Goal: Communication & Community: Participate in discussion

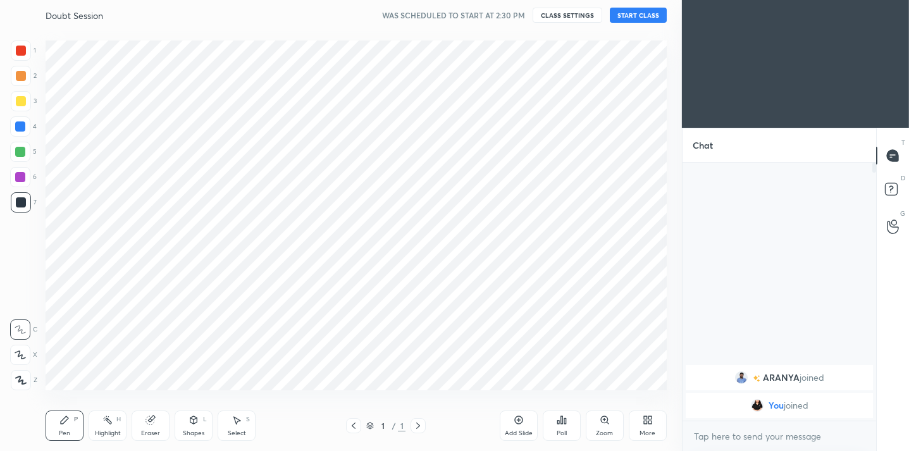
scroll to position [370, 631]
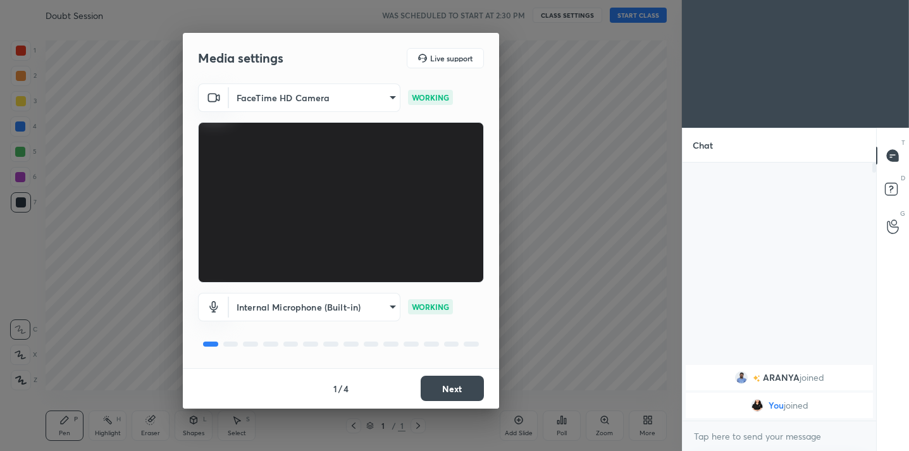
click at [452, 393] on button "Next" at bounding box center [452, 388] width 63 height 25
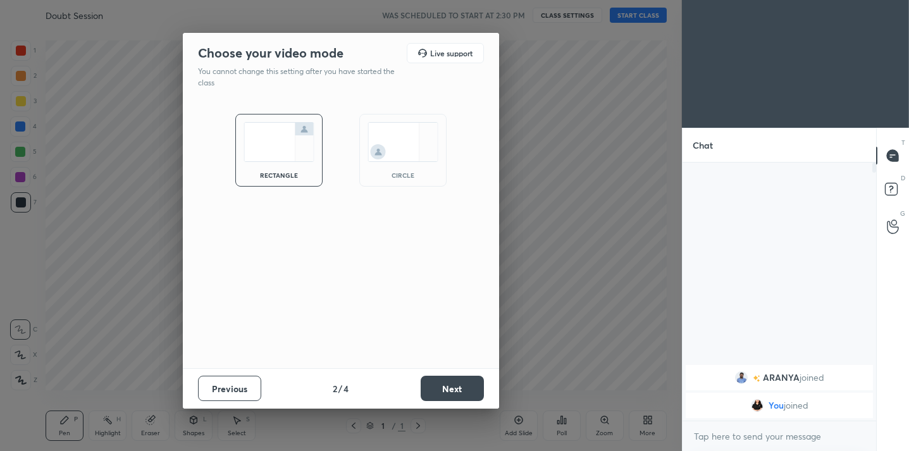
click at [452, 393] on button "Next" at bounding box center [452, 388] width 63 height 25
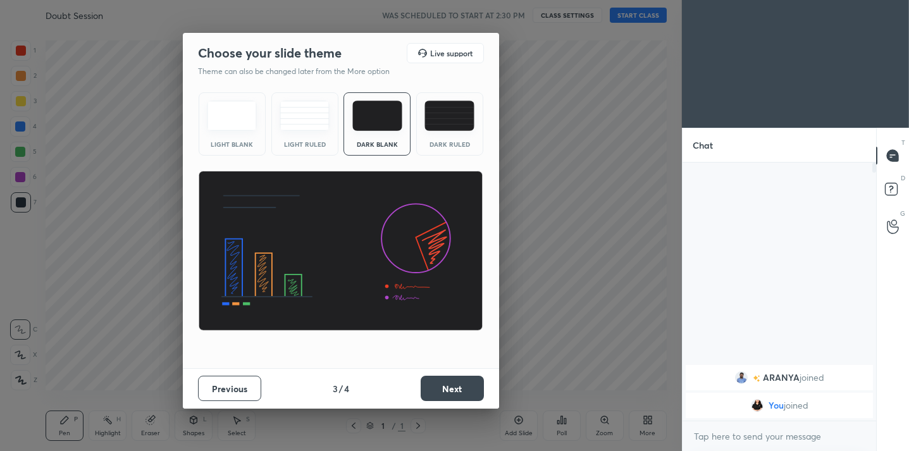
click at [452, 393] on button "Next" at bounding box center [452, 388] width 63 height 25
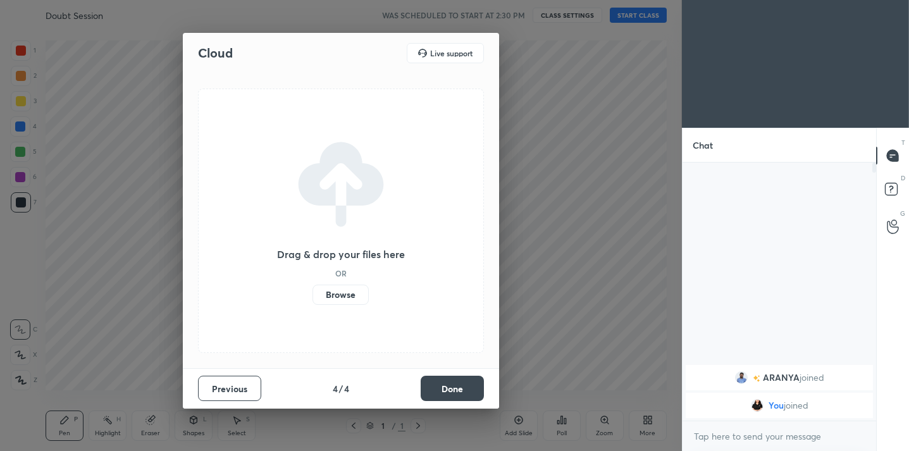
click at [452, 393] on button "Done" at bounding box center [452, 388] width 63 height 25
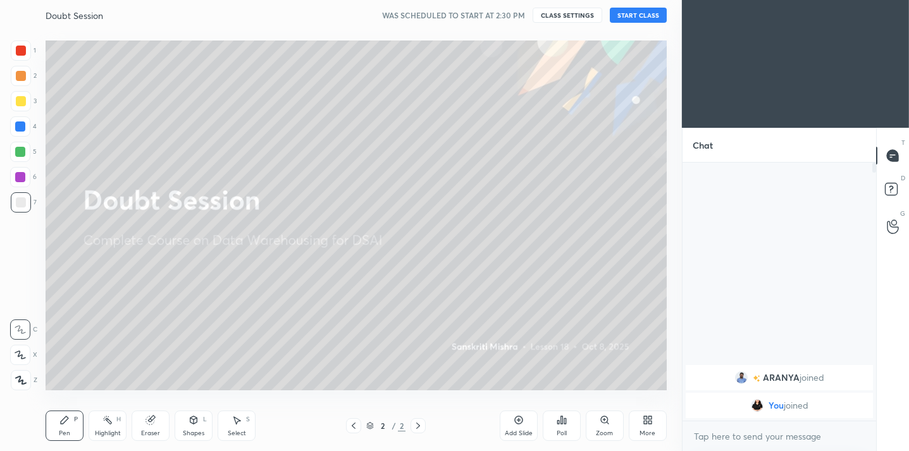
click at [645, 16] on button "START CLASS" at bounding box center [638, 15] width 57 height 15
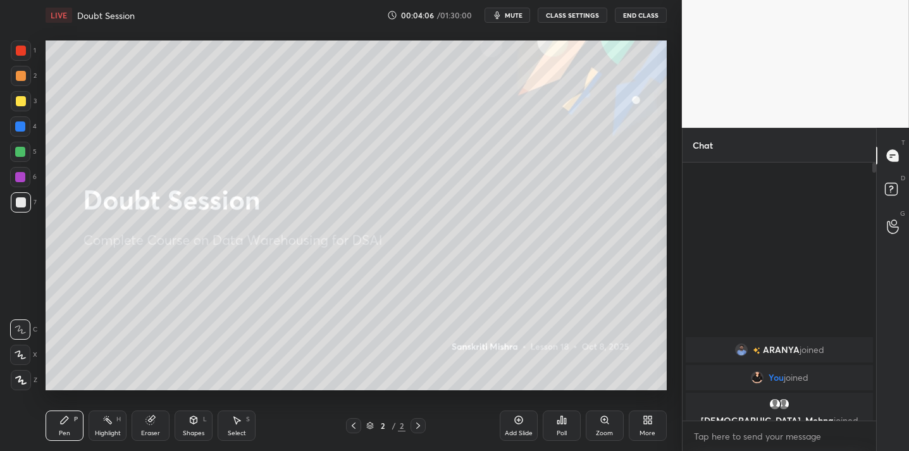
click at [566, 428] on div "Poll" at bounding box center [562, 426] width 38 height 30
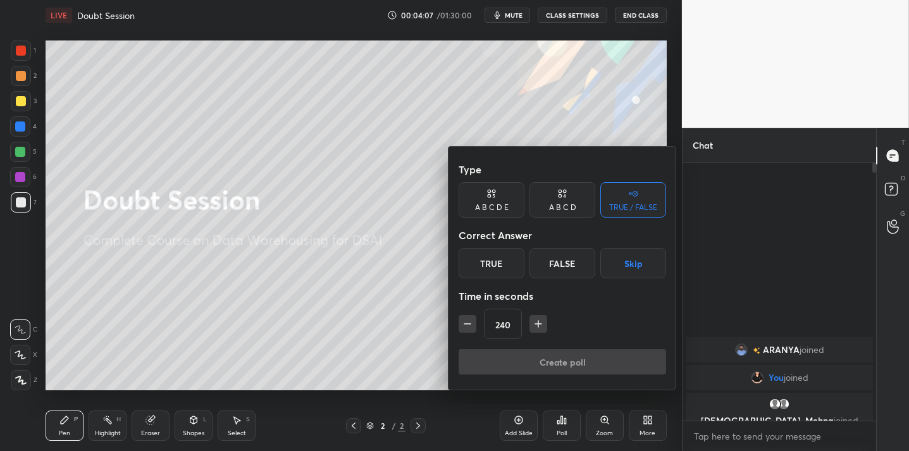
click at [502, 258] on div "True" at bounding box center [492, 263] width 66 height 30
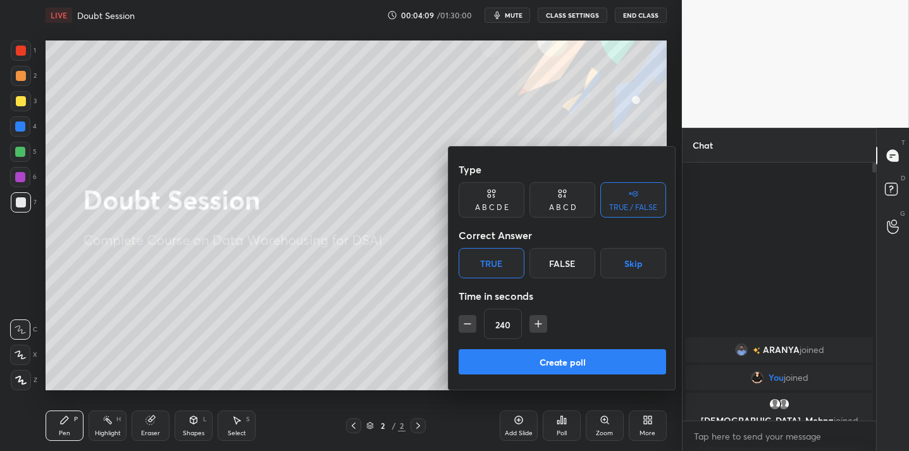
click at [516, 370] on button "Create poll" at bounding box center [563, 361] width 208 height 25
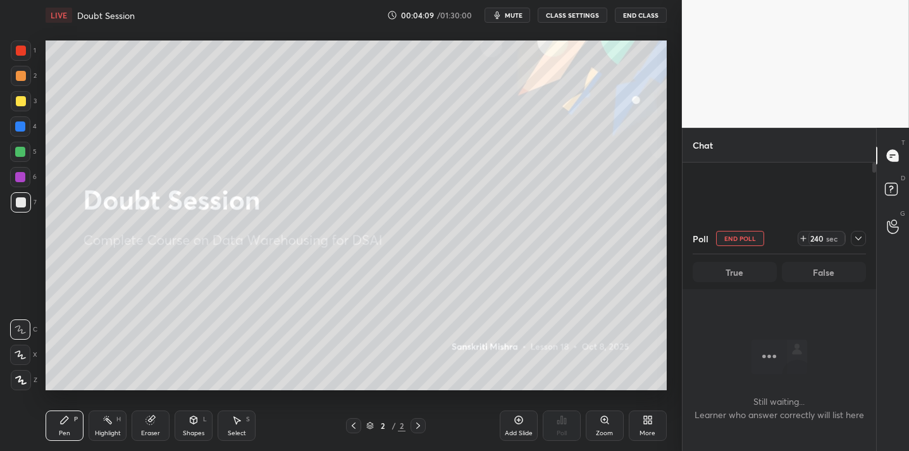
scroll to position [0, 0]
click at [860, 244] on div at bounding box center [858, 238] width 15 height 15
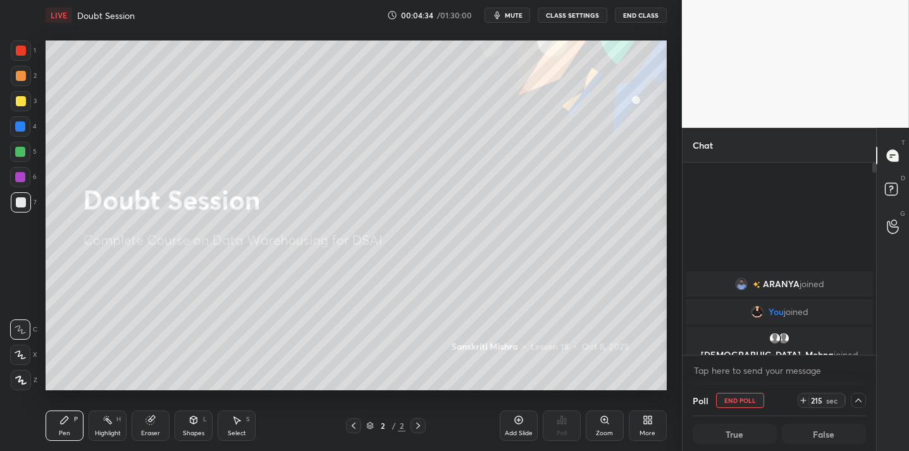
click at [860, 399] on icon at bounding box center [859, 400] width 10 height 10
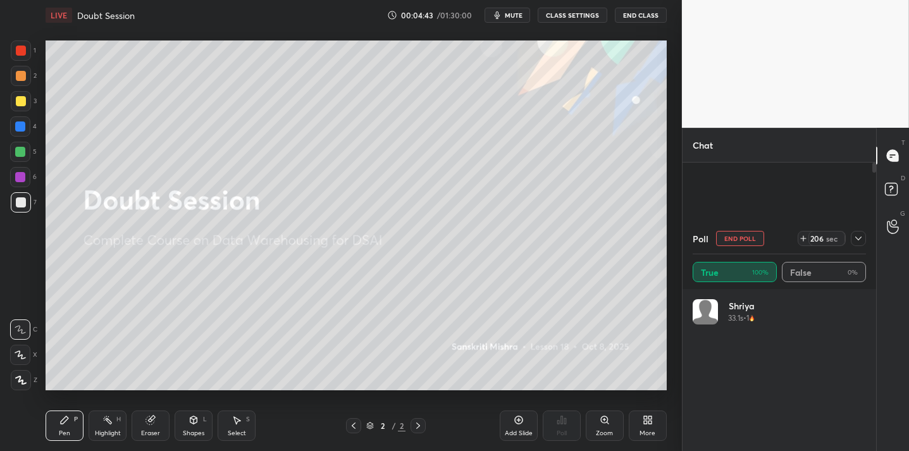
scroll to position [148, 170]
click at [858, 239] on icon at bounding box center [858, 239] width 6 height 4
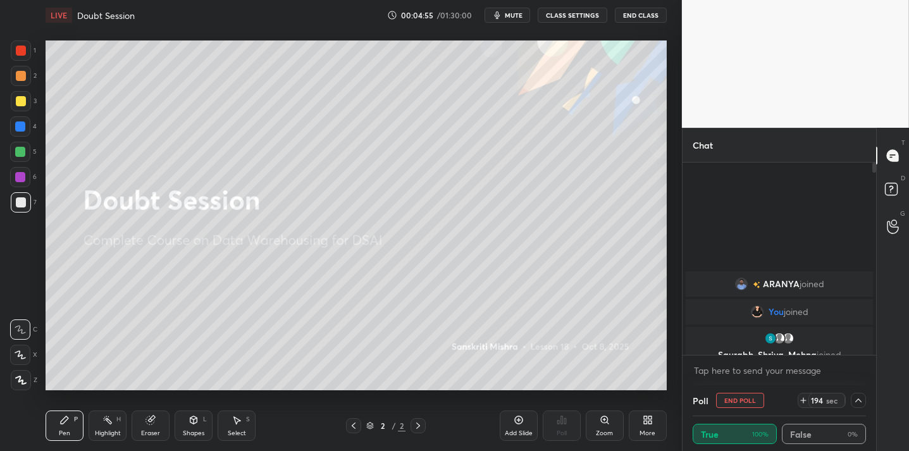
scroll to position [1, 4]
click at [857, 401] on icon at bounding box center [859, 400] width 10 height 10
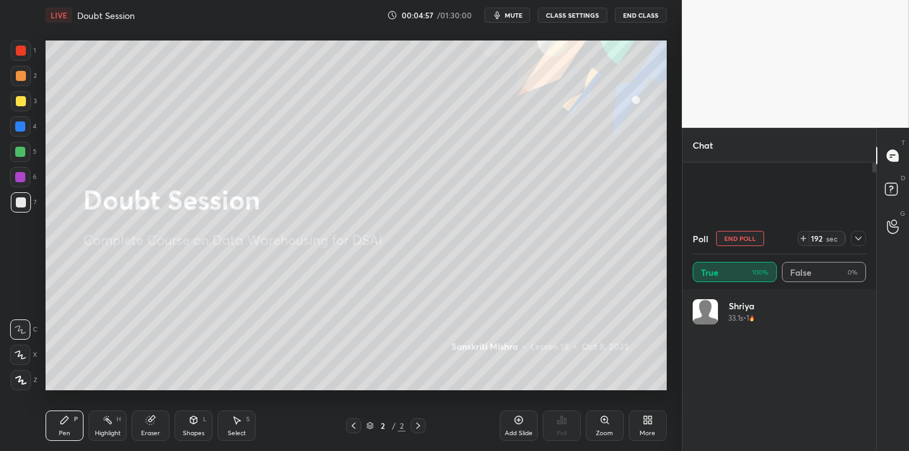
scroll to position [148, 170]
click at [857, 240] on icon at bounding box center [859, 238] width 10 height 10
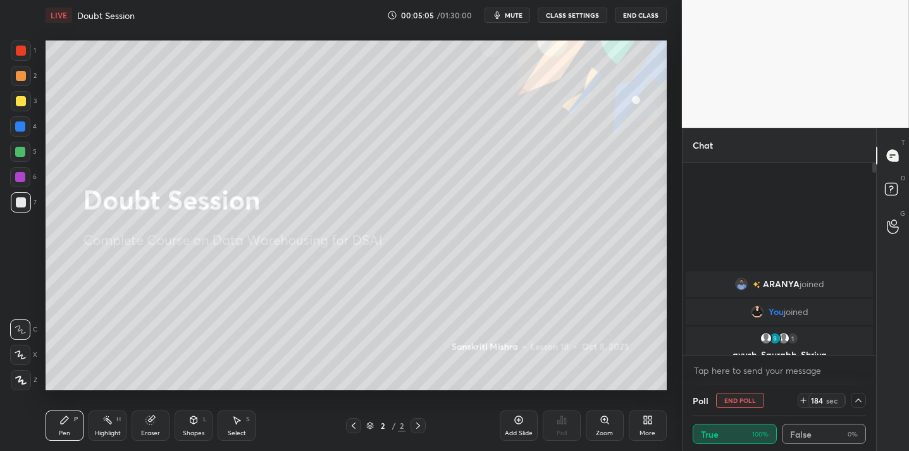
scroll to position [1, 4]
click at [862, 403] on icon at bounding box center [859, 400] width 10 height 10
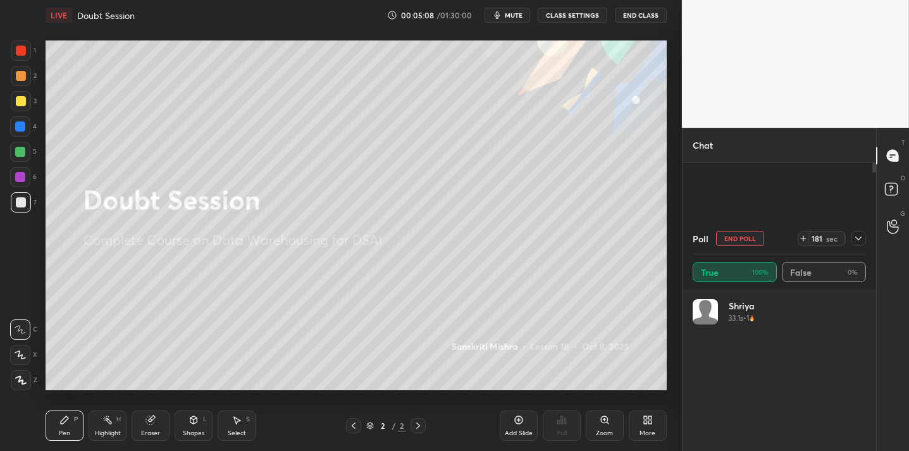
scroll to position [147, 170]
click at [633, 423] on div "More" at bounding box center [648, 426] width 38 height 30
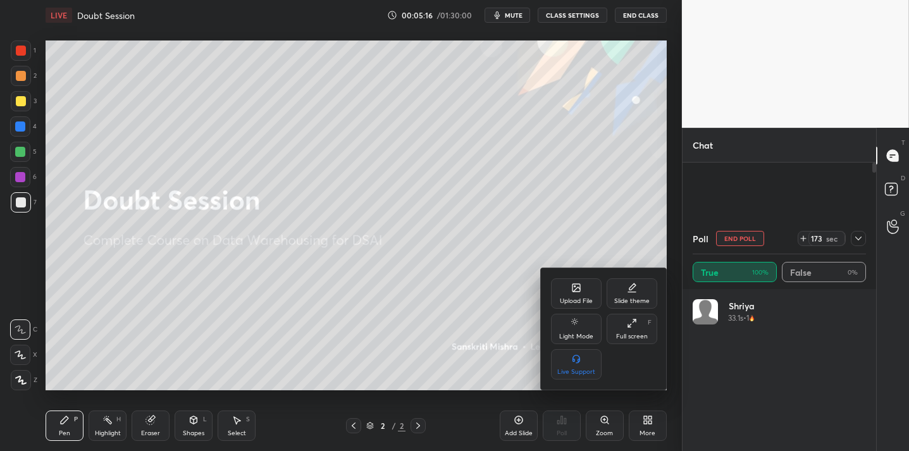
click at [573, 293] on div "Upload File" at bounding box center [576, 293] width 51 height 30
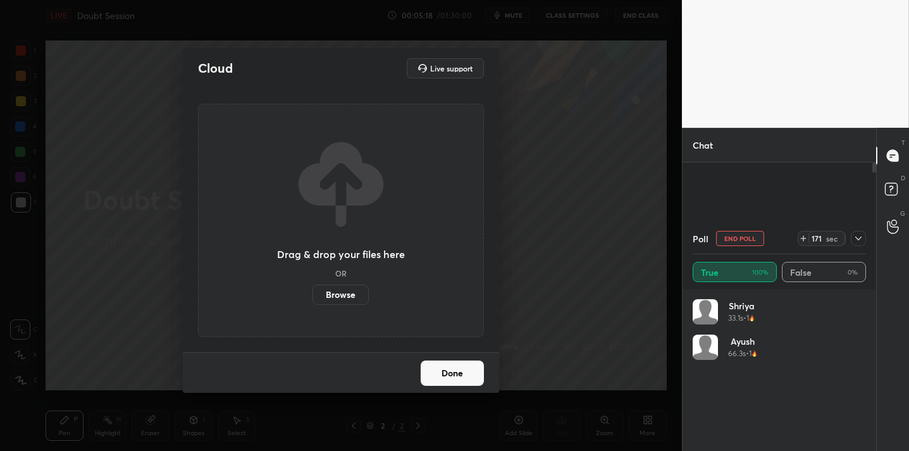
click at [353, 295] on label "Browse" at bounding box center [341, 295] width 56 height 20
click at [313, 295] on input "Browse" at bounding box center [313, 295] width 0 height 20
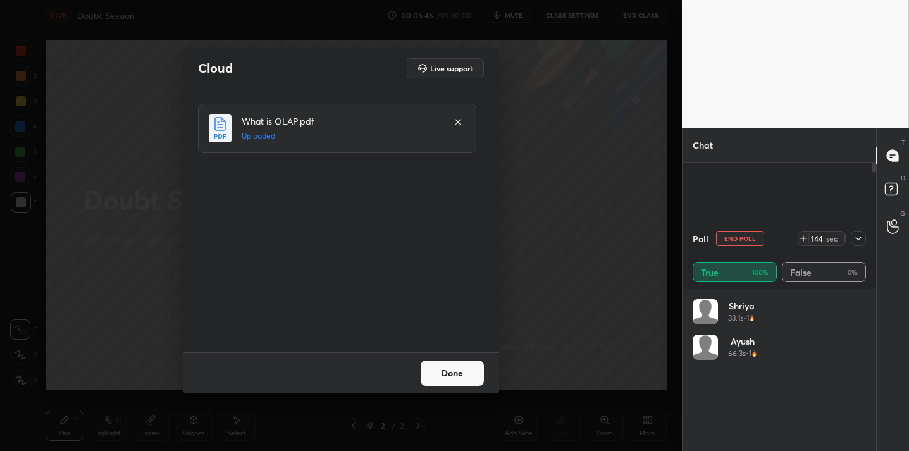
click at [461, 370] on button "Done" at bounding box center [452, 373] width 63 height 25
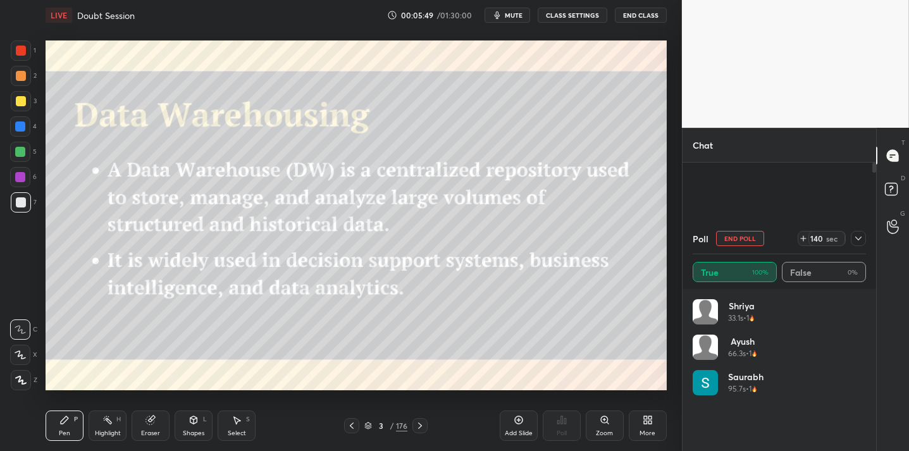
click at [399, 433] on div "3 / 176" at bounding box center [386, 425] width 84 height 15
click at [402, 424] on div "176" at bounding box center [401, 425] width 11 height 11
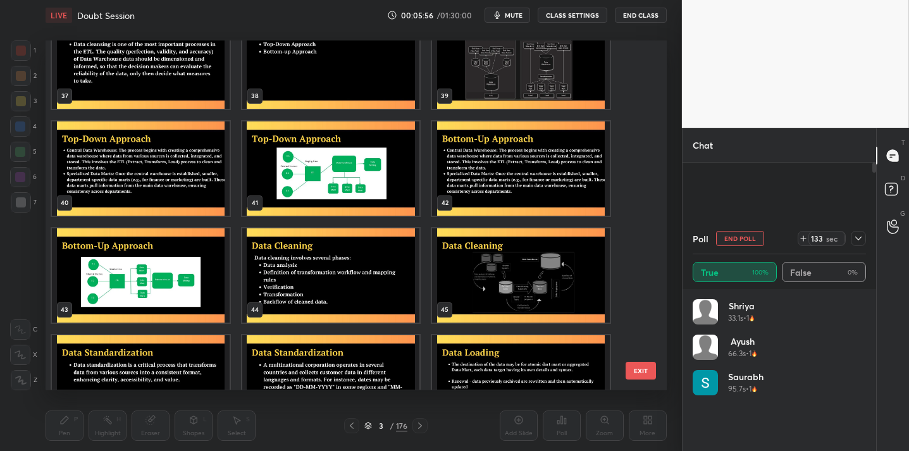
scroll to position [1314, 0]
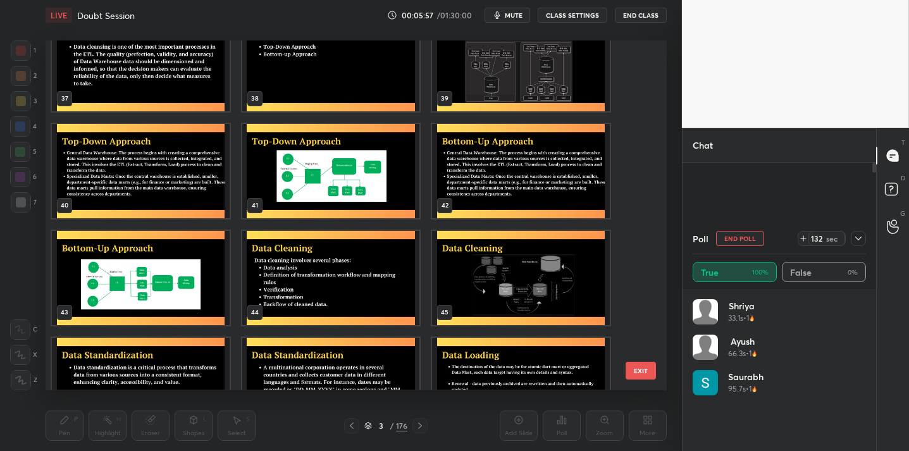
click at [420, 314] on div "44" at bounding box center [331, 278] width 180 height 97
click at [857, 239] on icon at bounding box center [858, 239] width 6 height 4
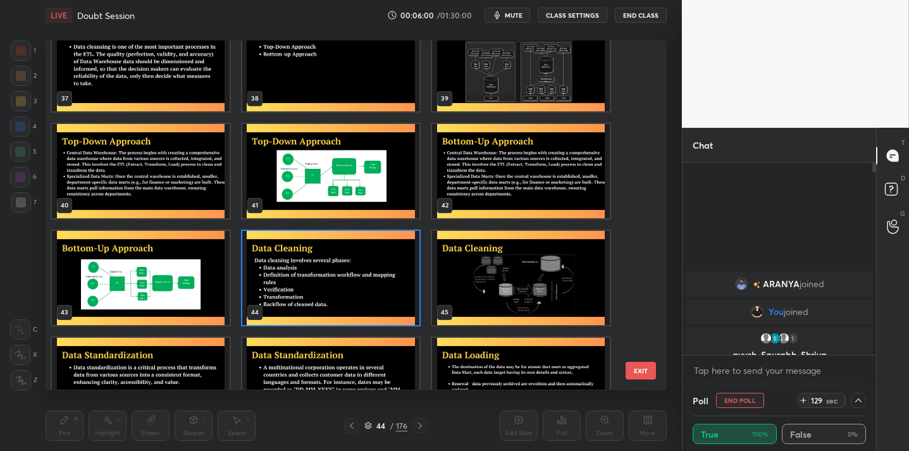
scroll to position [0, 0]
click at [857, 239] on div "[PERSON_NAME] joined You joined 1 ayush, Saurabh, Shriya & 1 other joined" at bounding box center [780, 259] width 194 height 192
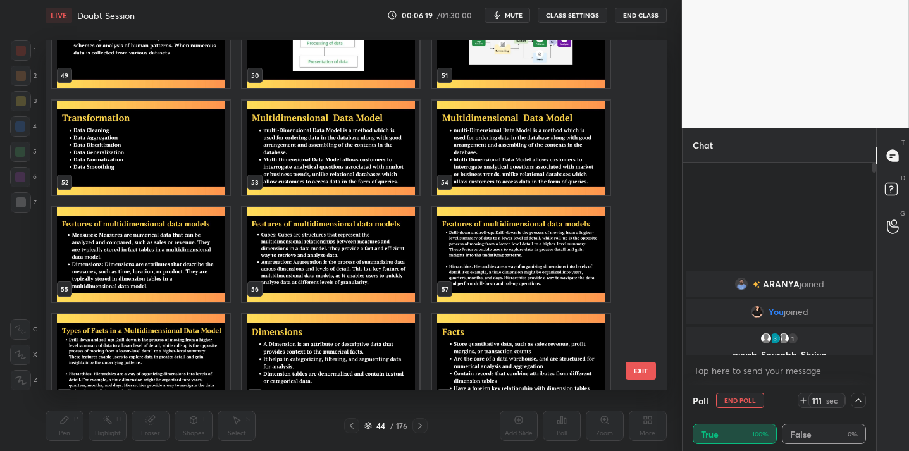
scroll to position [1743, 0]
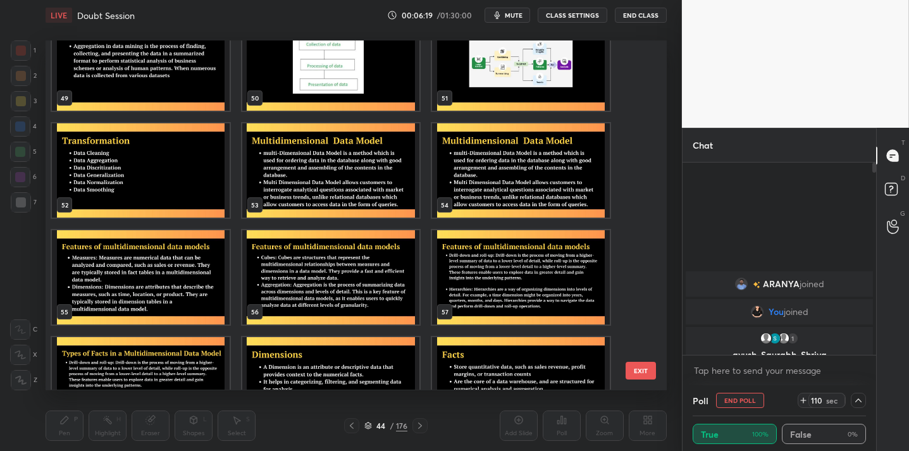
click at [156, 191] on img "grid" at bounding box center [141, 171] width 178 height 94
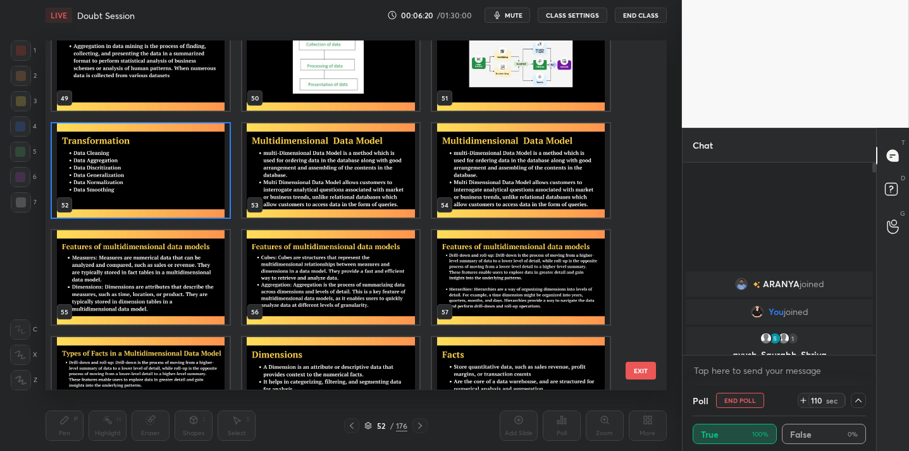
click at [156, 191] on img "grid" at bounding box center [141, 171] width 178 height 94
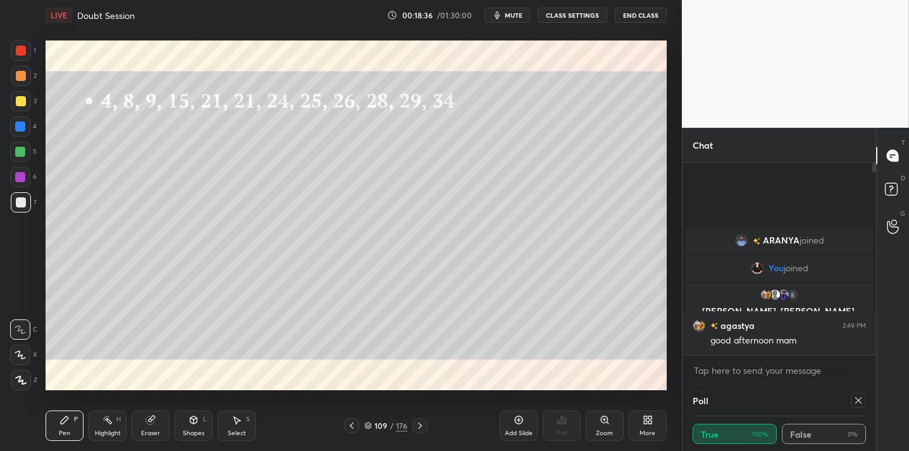
click at [858, 396] on icon at bounding box center [859, 400] width 10 height 10
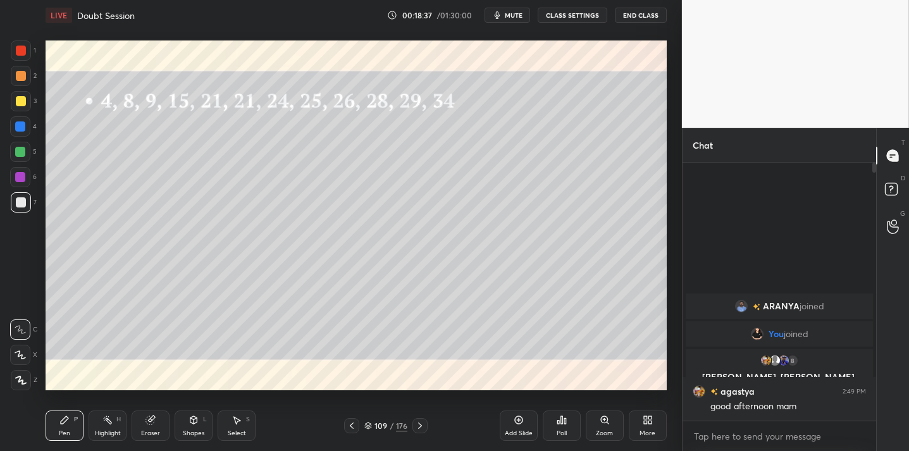
scroll to position [4, 4]
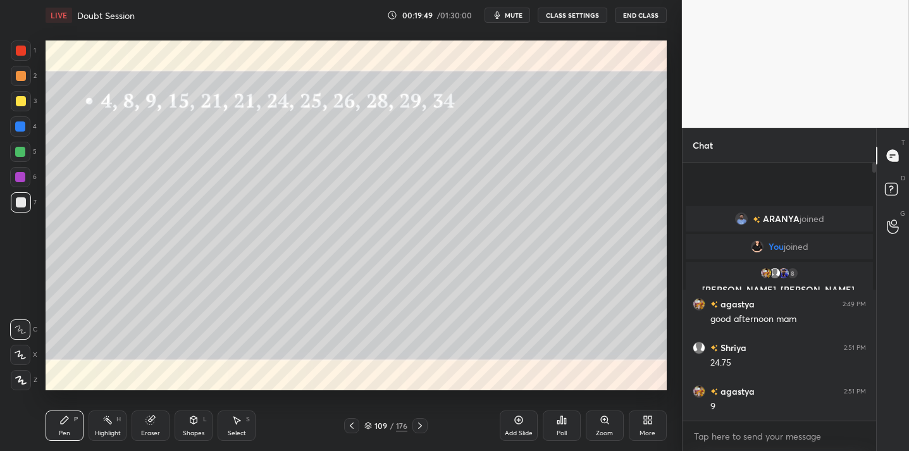
click at [23, 99] on div at bounding box center [21, 101] width 10 height 10
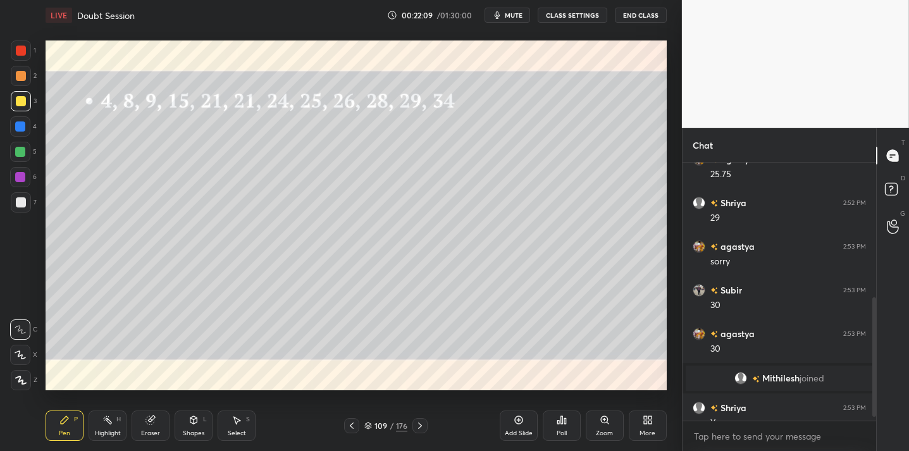
scroll to position [298, 0]
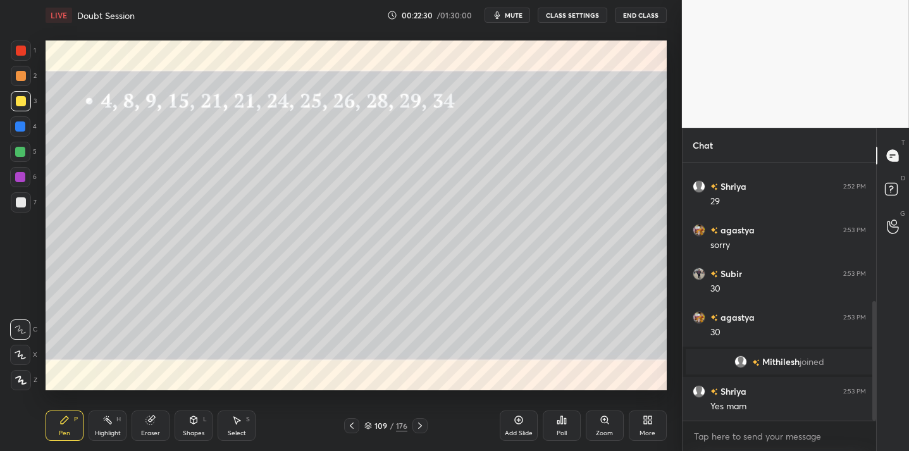
drag, startPoint x: 516, startPoint y: 433, endPoint x: 522, endPoint y: 411, distance: 23.5
click at [516, 433] on div "Add Slide" at bounding box center [519, 433] width 28 height 6
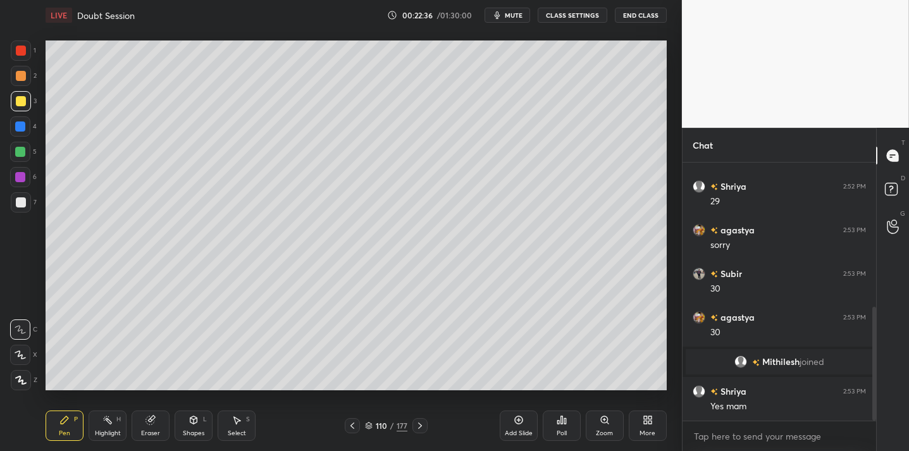
scroll to position [328, 0]
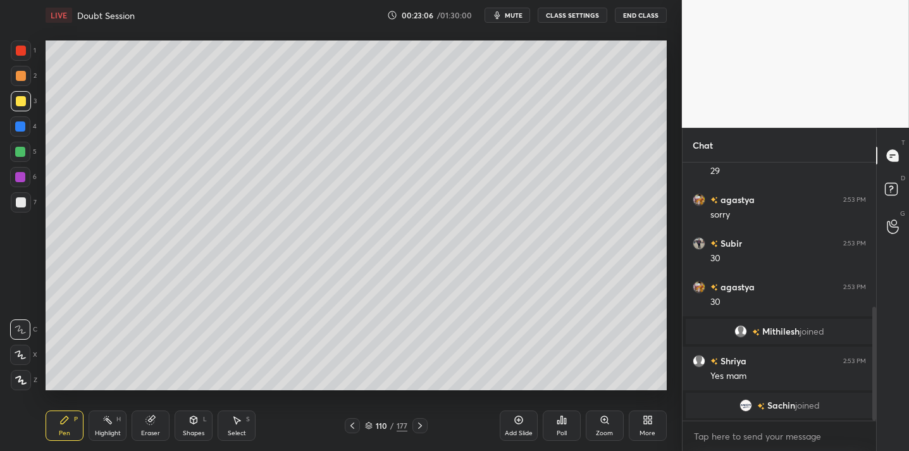
click at [24, 208] on div at bounding box center [21, 202] width 20 height 20
click at [23, 194] on div at bounding box center [21, 202] width 20 height 20
click at [25, 107] on div at bounding box center [21, 101] width 20 height 20
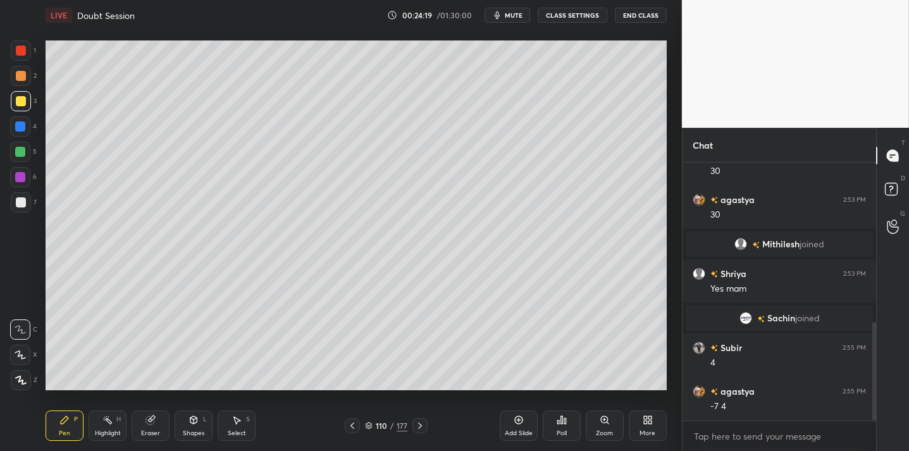
scroll to position [461, 0]
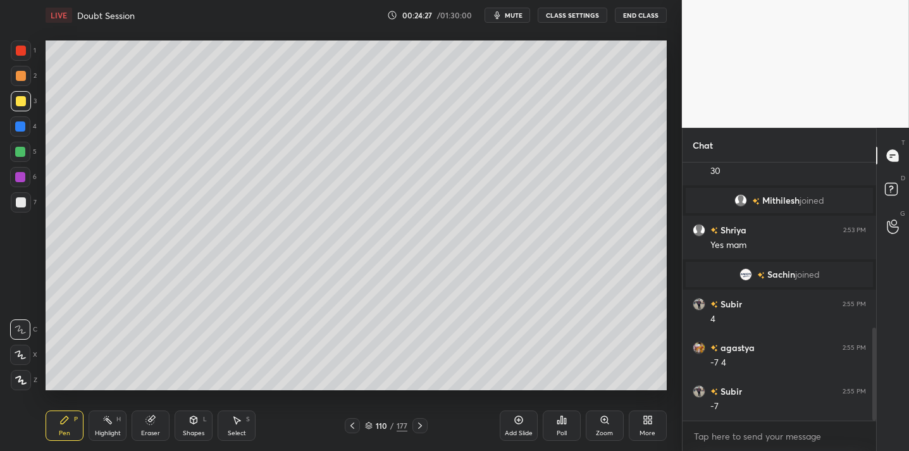
click at [140, 426] on div "Eraser" at bounding box center [151, 426] width 38 height 30
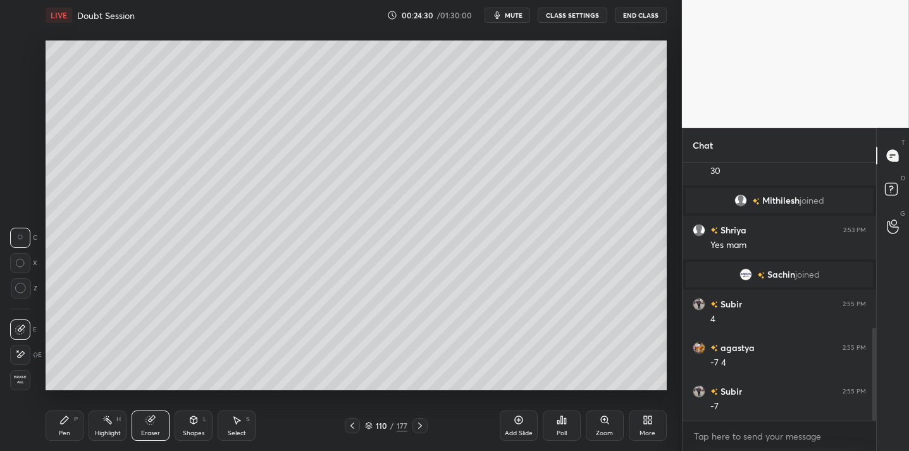
drag, startPoint x: 63, startPoint y: 429, endPoint x: 72, endPoint y: 421, distance: 12.6
click at [65, 430] on div "Pen" at bounding box center [64, 433] width 11 height 6
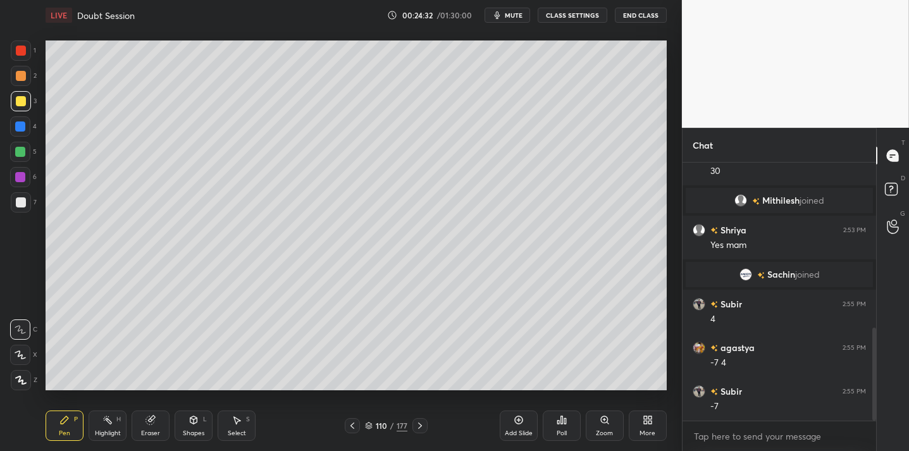
click at [154, 430] on div "Eraser" at bounding box center [150, 433] width 19 height 6
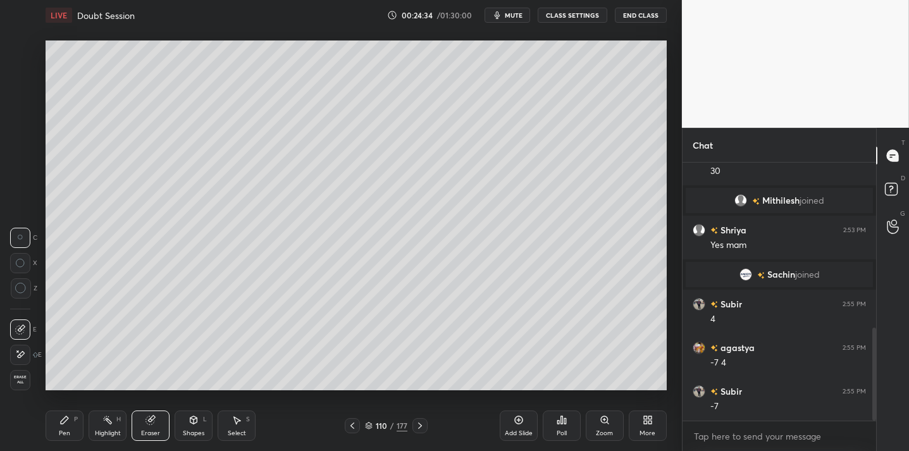
click at [21, 293] on icon at bounding box center [20, 288] width 11 height 11
click at [54, 432] on div "Pen P" at bounding box center [65, 426] width 38 height 30
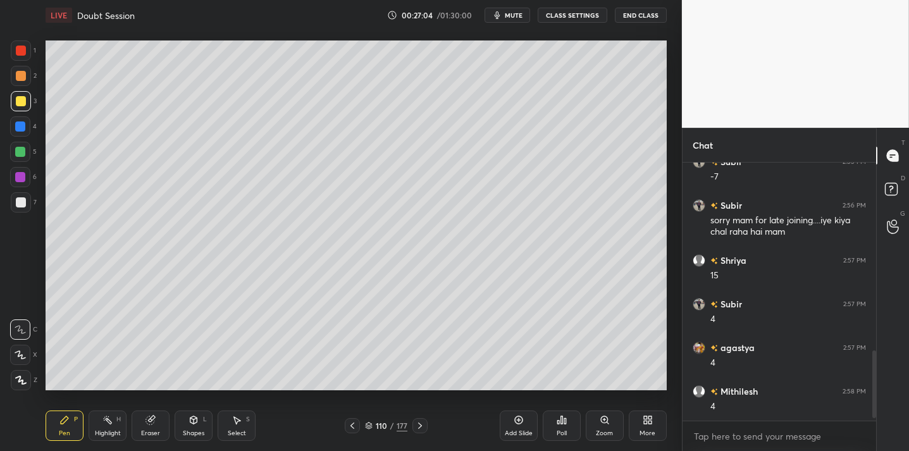
scroll to position [734, 0]
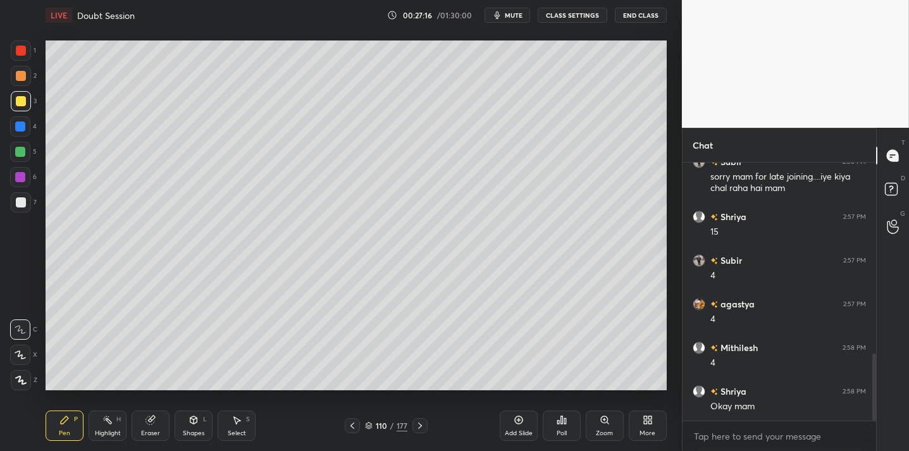
click at [18, 206] on div at bounding box center [21, 202] width 10 height 10
drag, startPoint x: 148, startPoint y: 432, endPoint x: 162, endPoint y: 423, distance: 16.2
click at [154, 430] on div "Eraser" at bounding box center [150, 433] width 19 height 6
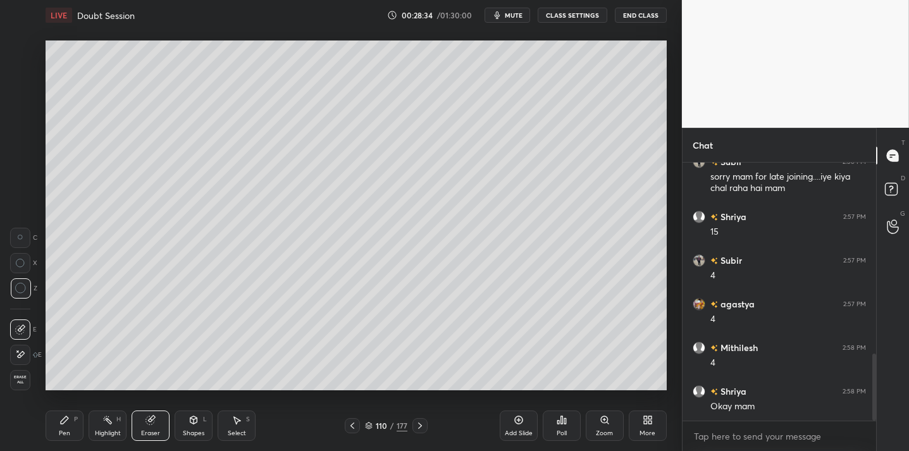
drag, startPoint x: 72, startPoint y: 433, endPoint x: 80, endPoint y: 431, distance: 7.8
click at [72, 433] on div "Pen P" at bounding box center [65, 426] width 38 height 30
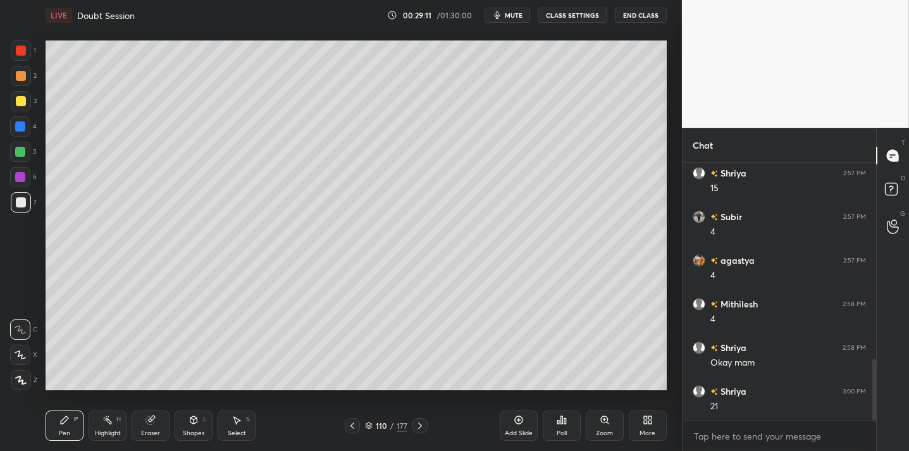
scroll to position [821, 0]
click at [144, 422] on div "Eraser" at bounding box center [151, 426] width 38 height 30
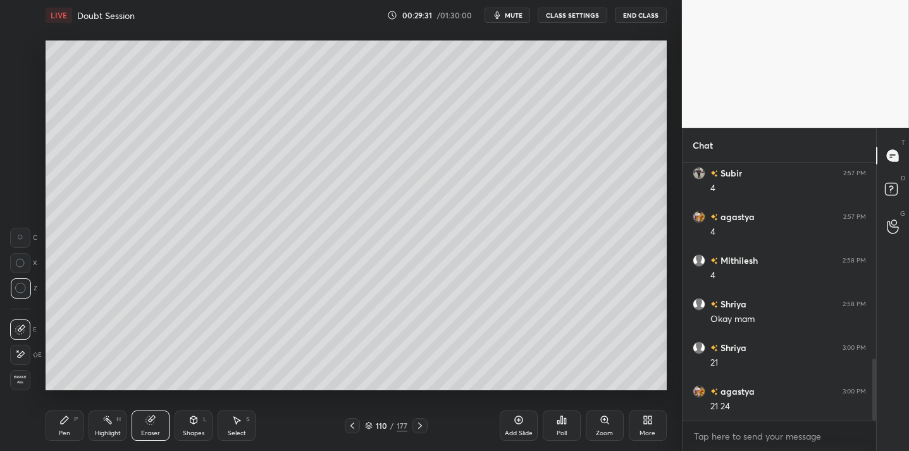
click at [47, 428] on div "LIVE Doubt Session 00:29:31 / 01:30:00 mute CLASS SETTINGS End Class Setting up…" at bounding box center [355, 225] width 631 height 451
click at [67, 428] on div "Pen P" at bounding box center [65, 426] width 38 height 30
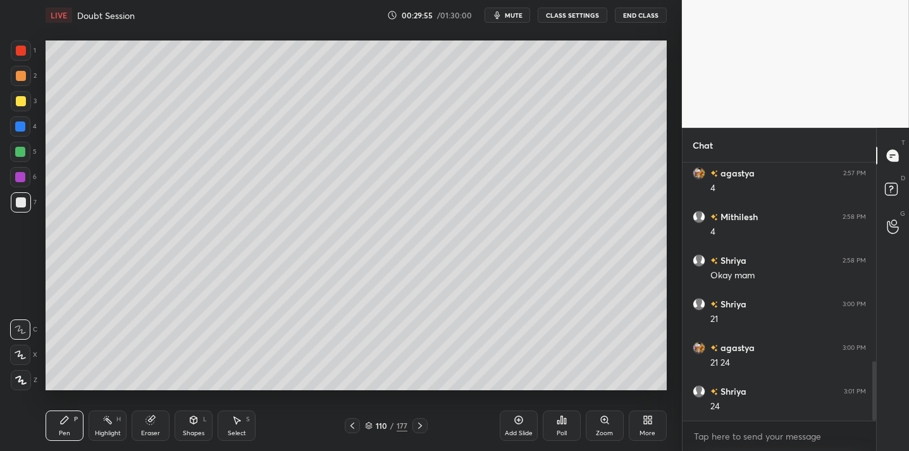
scroll to position [909, 0]
click at [158, 425] on div "Eraser" at bounding box center [151, 426] width 38 height 30
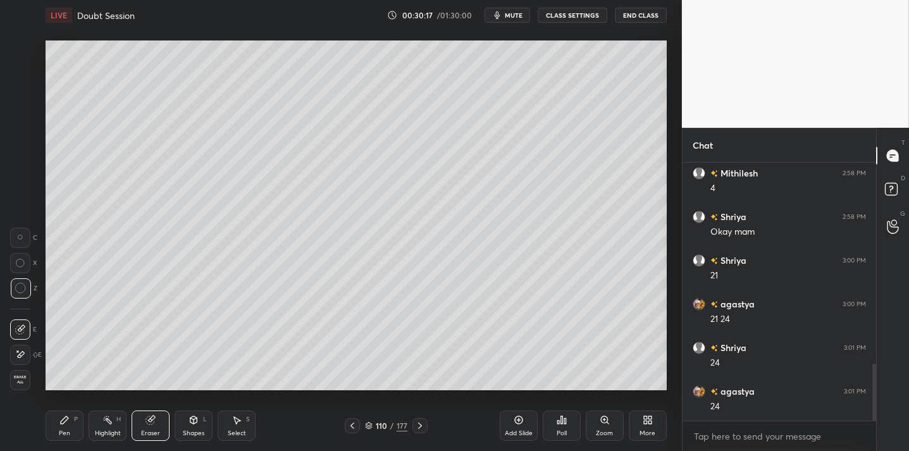
click at [65, 422] on icon at bounding box center [65, 420] width 8 height 8
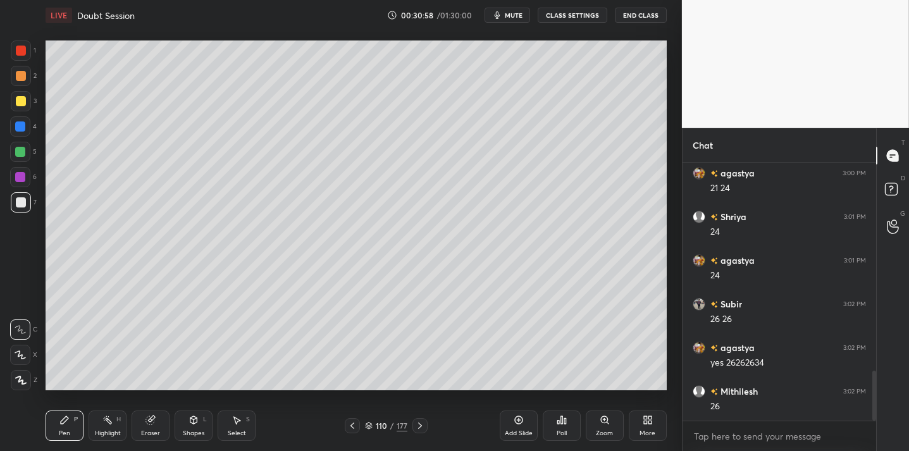
scroll to position [1083, 0]
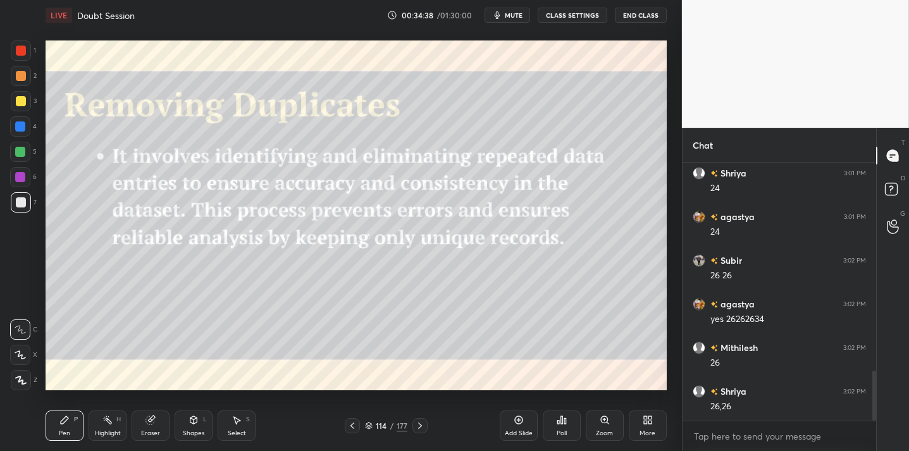
click at [387, 425] on div "114" at bounding box center [381, 426] width 13 height 8
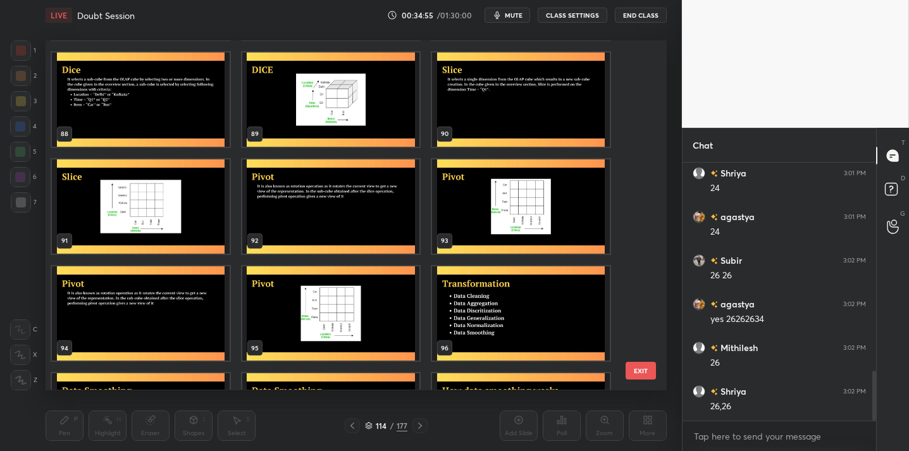
scroll to position [3097, 0]
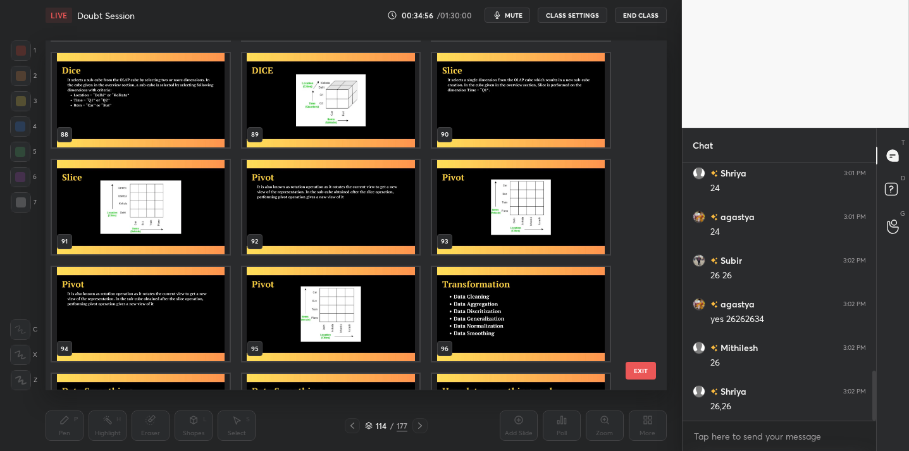
click at [634, 364] on button "EXIT" at bounding box center [641, 371] width 30 height 18
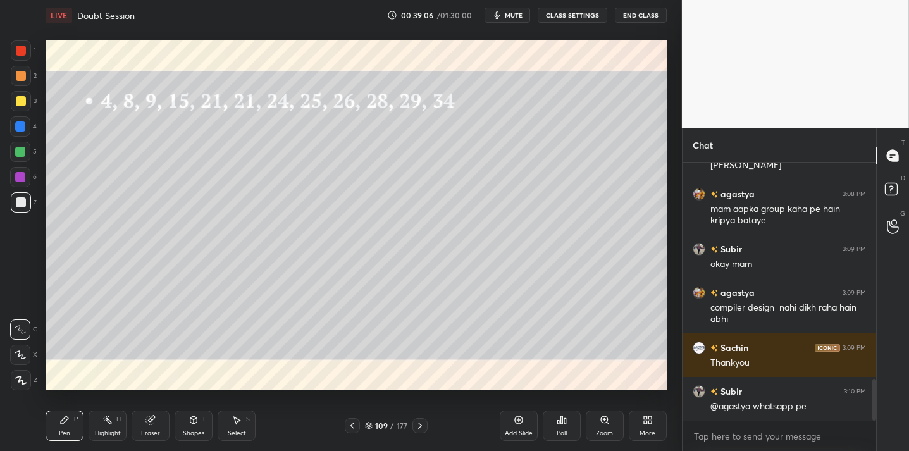
scroll to position [1383, 0]
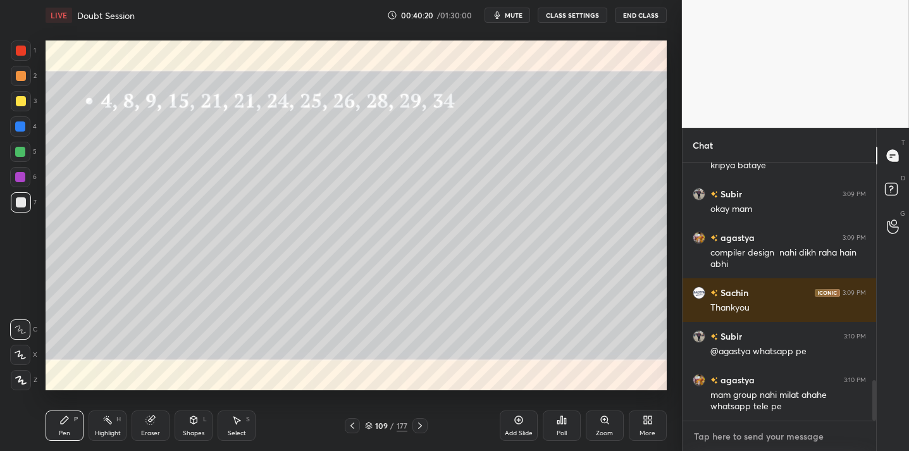
type textarea "x"
click at [763, 442] on textarea at bounding box center [779, 436] width 173 height 20
paste textarea "[URL][DOMAIN_NAME]"
type textarea "[URL][DOMAIN_NAME]"
type textarea "x"
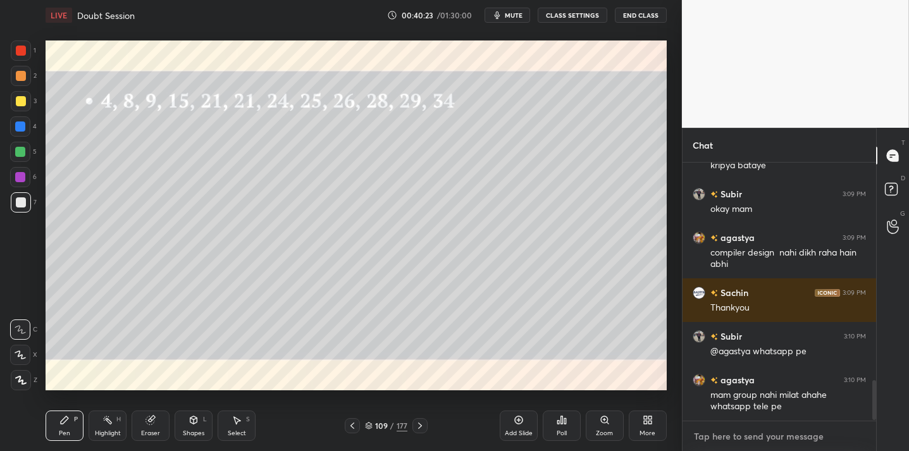
scroll to position [1477, 0]
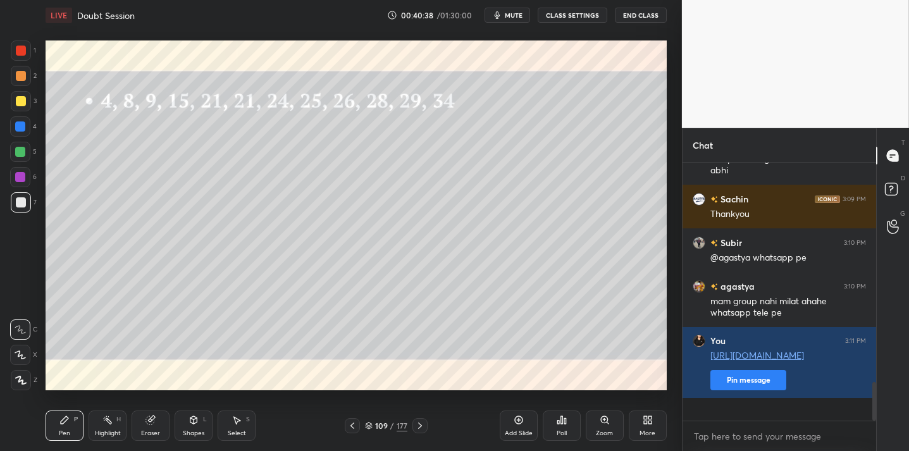
click at [625, 14] on button "End Class" at bounding box center [641, 15] width 52 height 15
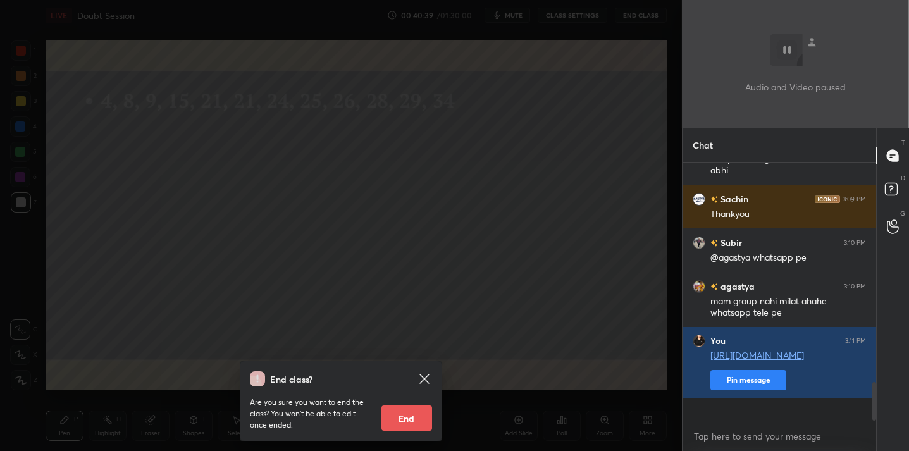
click at [410, 411] on button "End" at bounding box center [407, 418] width 51 height 25
type textarea "x"
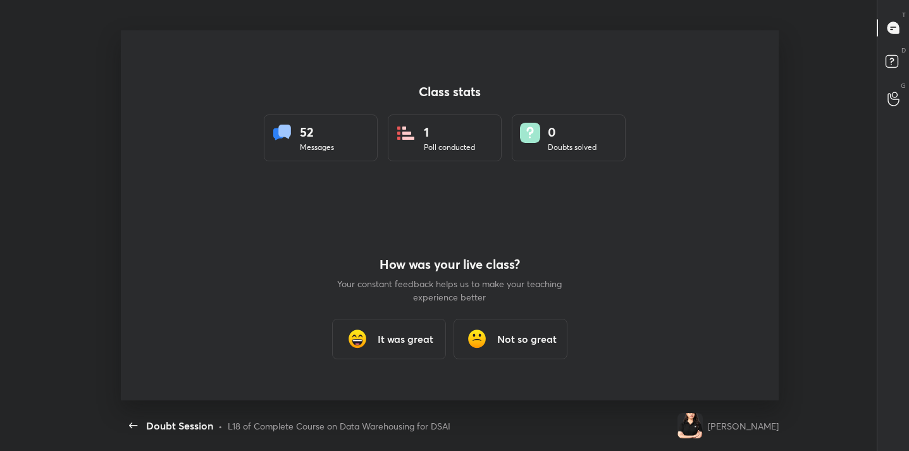
scroll to position [0, 0]
